Goal: Register for event/course

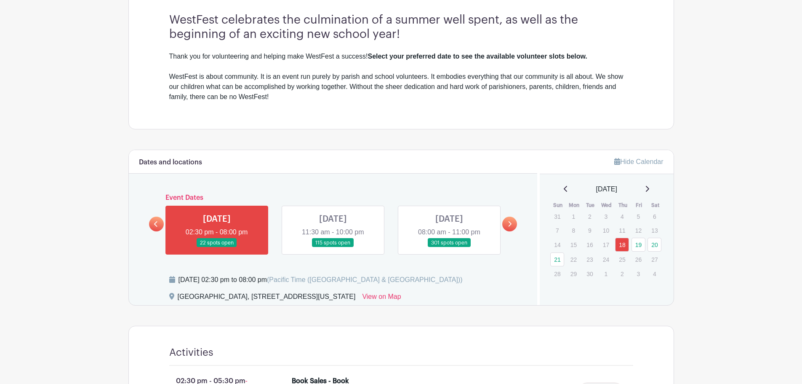
scroll to position [267, 0]
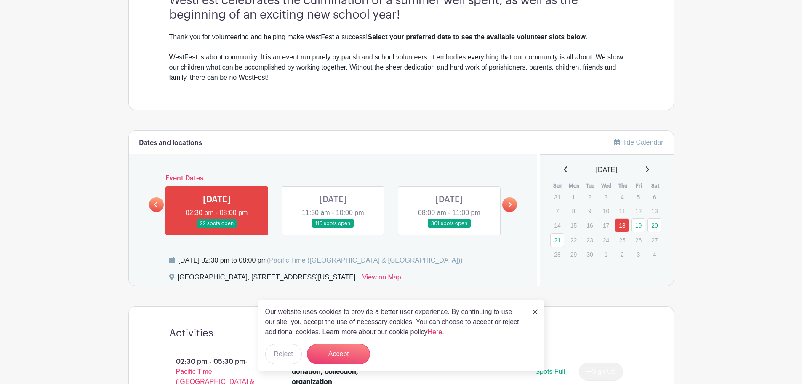
click at [333, 228] on link at bounding box center [333, 228] width 0 height 0
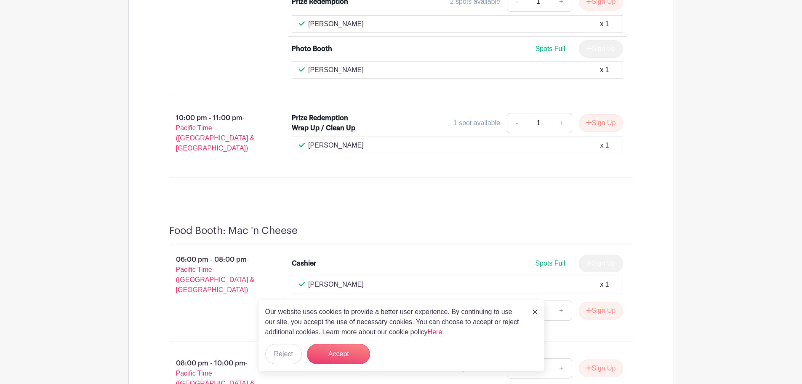
scroll to position [4523, 0]
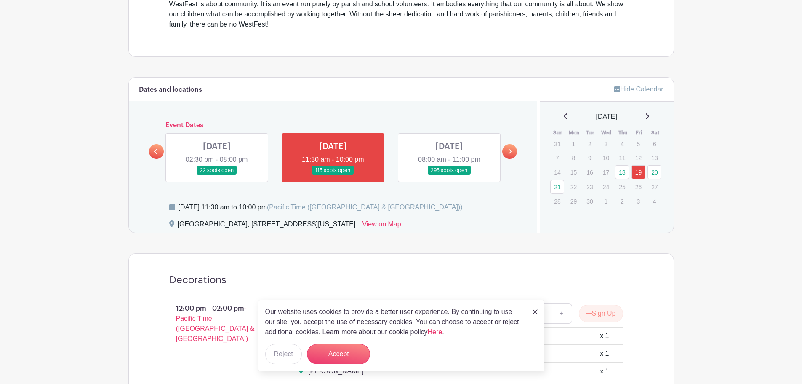
scroll to position [323, 0]
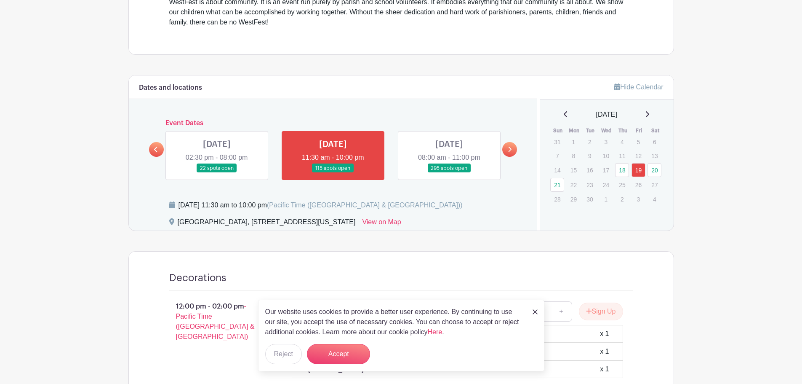
click at [535, 313] on img at bounding box center [535, 311] width 5 height 5
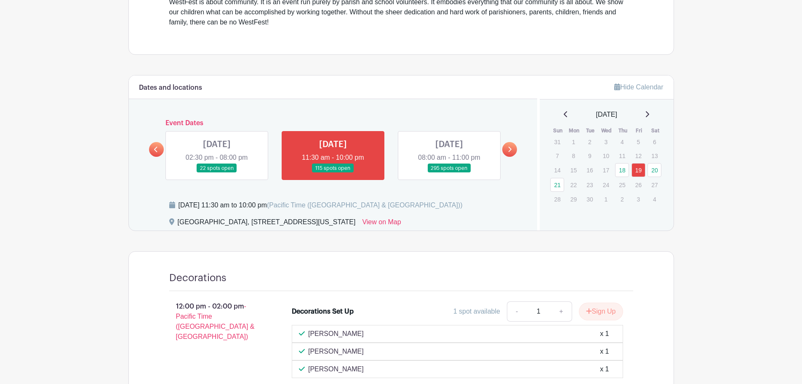
click at [449, 173] on link at bounding box center [449, 173] width 0 height 0
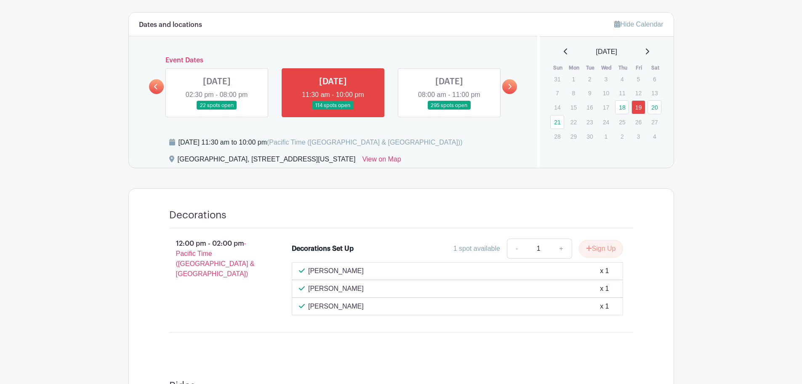
scroll to position [387, 0]
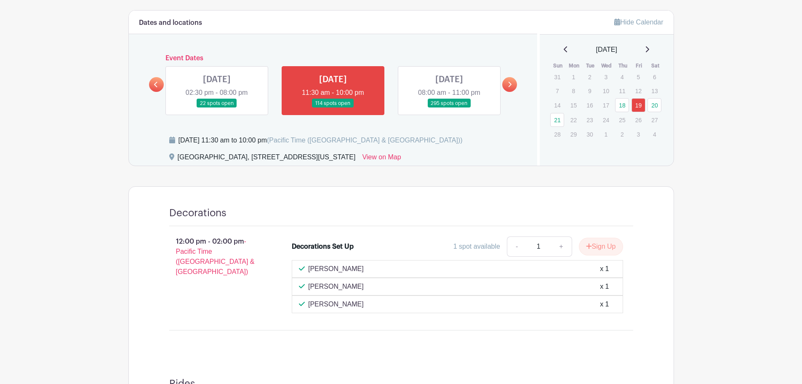
click at [449, 108] on link at bounding box center [449, 108] width 0 height 0
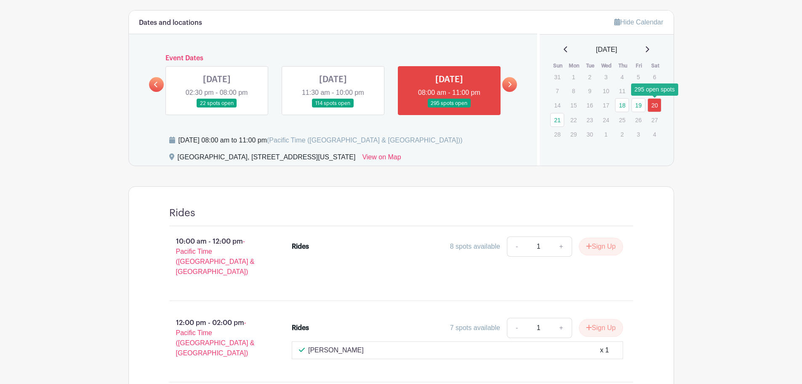
click at [655, 107] on link "20" at bounding box center [655, 105] width 14 height 14
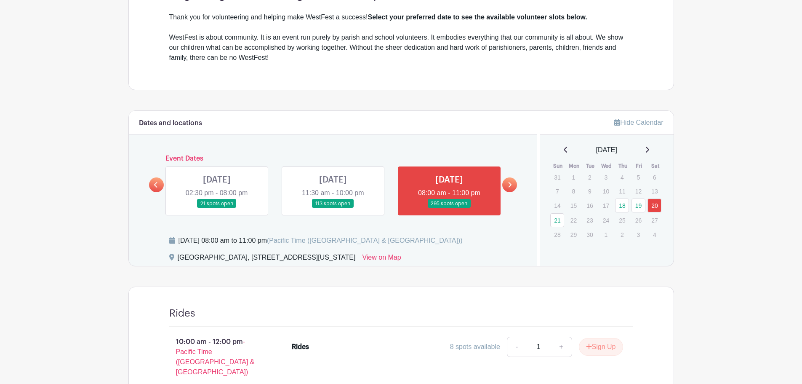
scroll to position [347, 0]
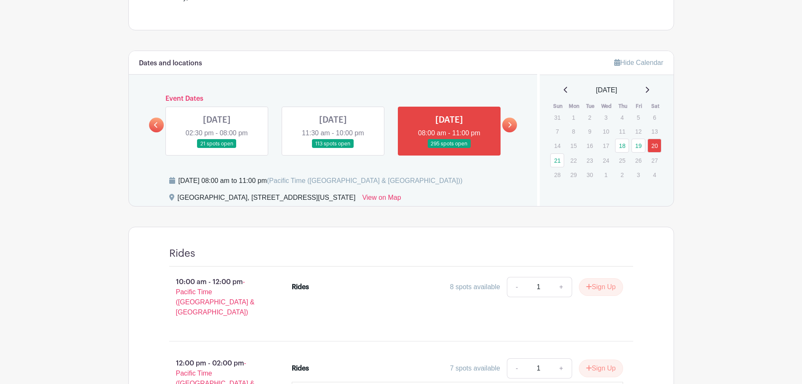
click at [217, 148] on link at bounding box center [217, 148] width 0 height 0
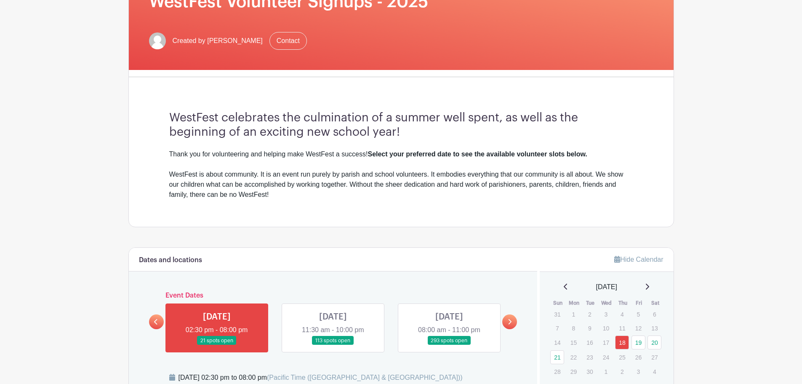
scroll to position [167, 0]
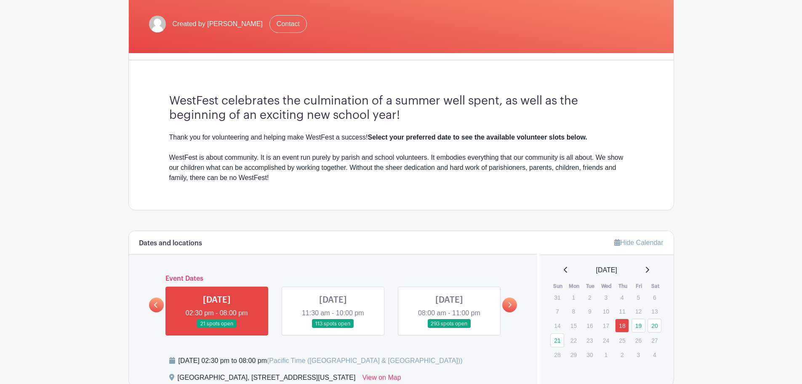
click at [510, 305] on icon at bounding box center [510, 305] width 4 height 6
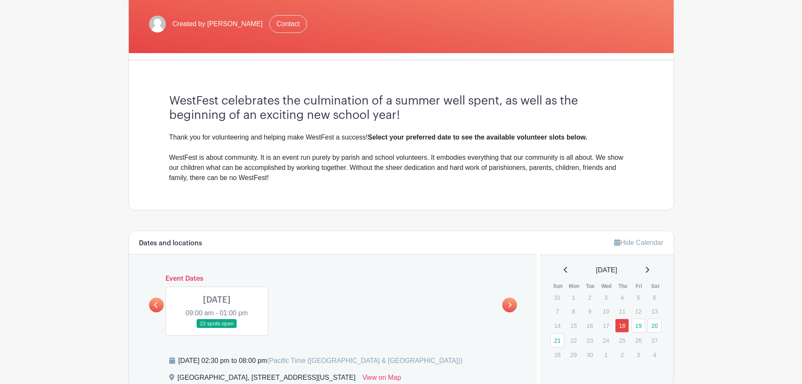
click at [217, 328] on link at bounding box center [217, 328] width 0 height 0
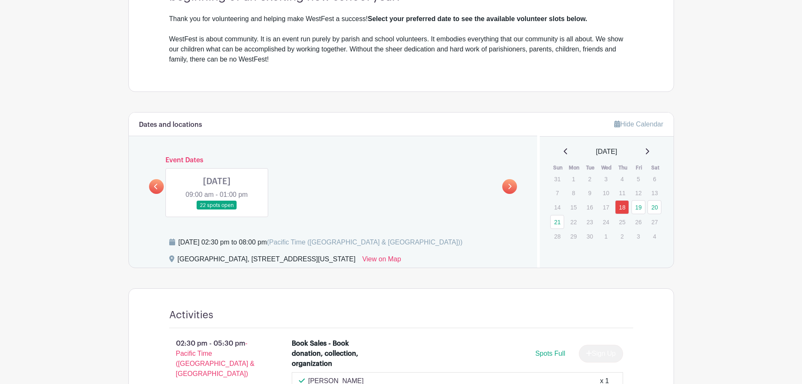
scroll to position [338, 0]
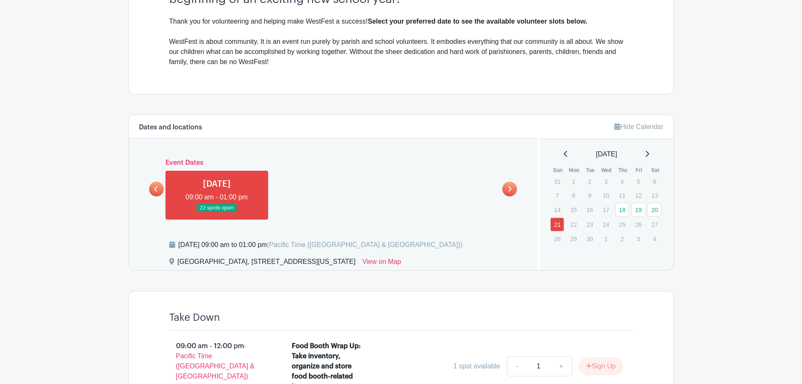
scroll to position [282, 0]
click at [156, 187] on icon at bounding box center [156, 190] width 4 height 6
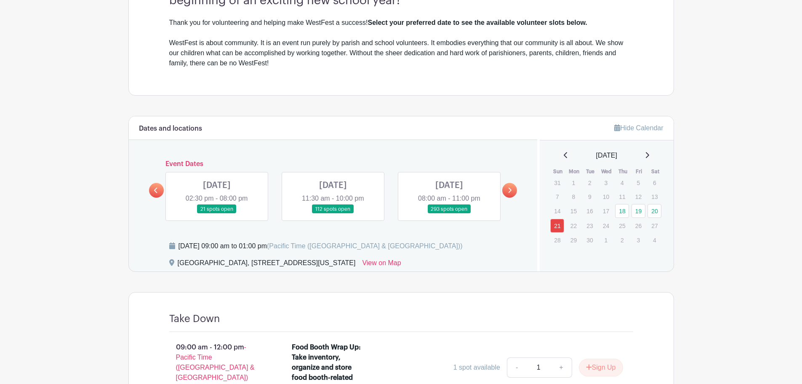
click at [449, 214] on link at bounding box center [449, 214] width 0 height 0
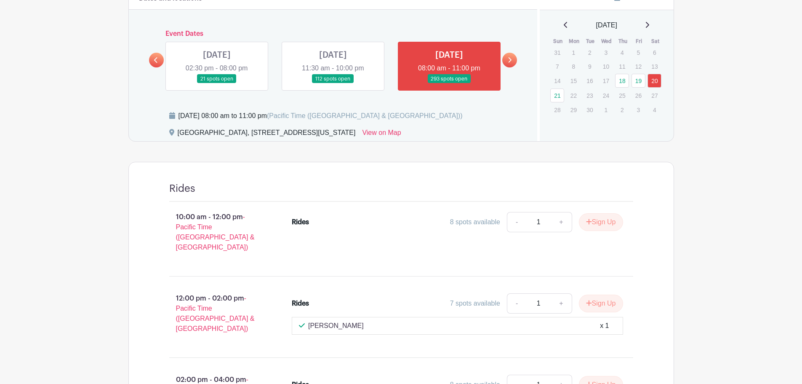
scroll to position [411, 0]
